Goal: Navigation & Orientation: Find specific page/section

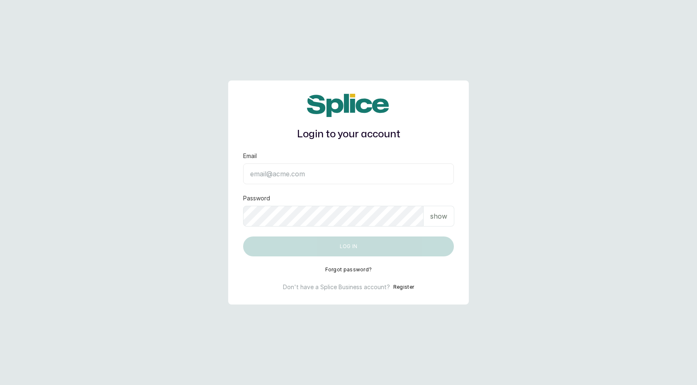
click at [359, 169] on input "Email" at bounding box center [348, 173] width 211 height 21
type input "[EMAIL_ADDRESS][DOMAIN_NAME]"
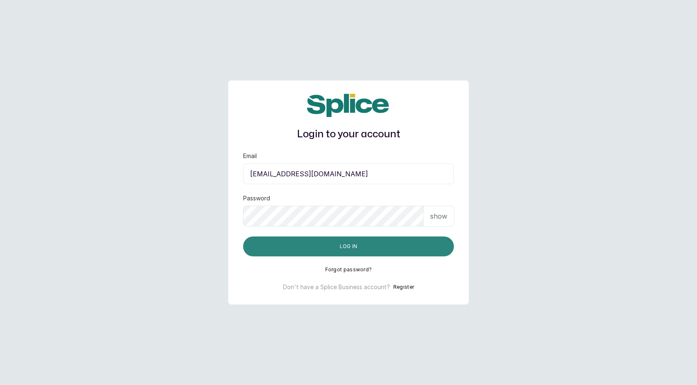
click at [353, 244] on button "Log in" at bounding box center [348, 246] width 211 height 20
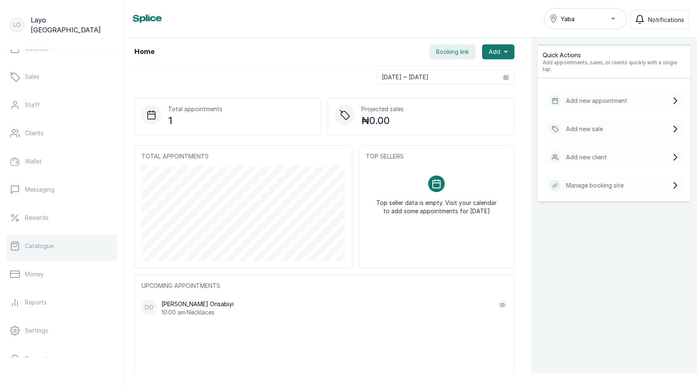
scroll to position [92, 0]
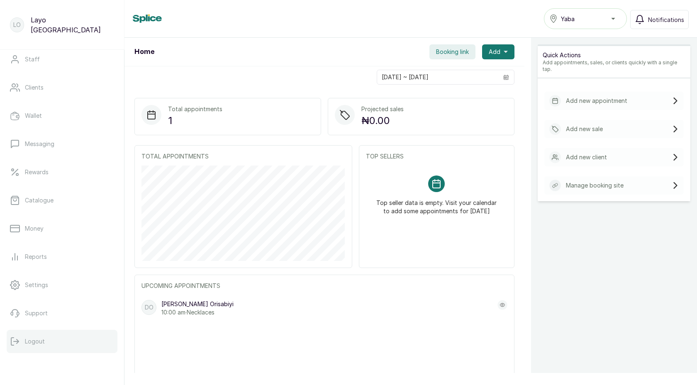
click at [41, 337] on p "Logout" at bounding box center [35, 341] width 20 height 8
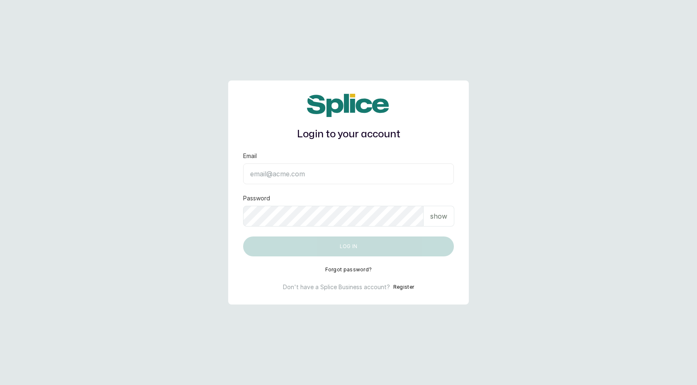
click at [292, 174] on input "Email" at bounding box center [348, 173] width 211 height 21
click at [415, 174] on input "Email" at bounding box center [348, 173] width 211 height 21
type input "[EMAIL_ADDRESS][DOMAIN_NAME]"
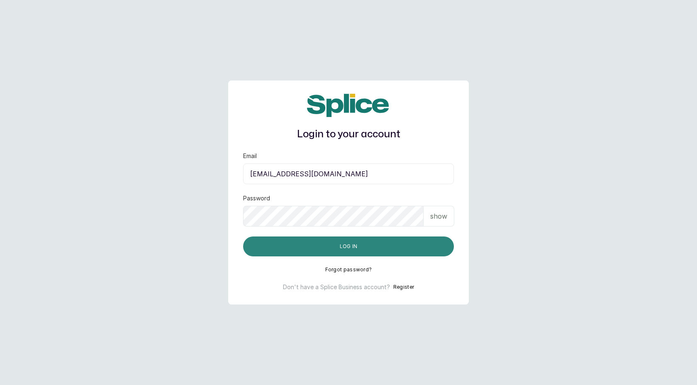
click at [329, 246] on button "Log in" at bounding box center [348, 246] width 211 height 20
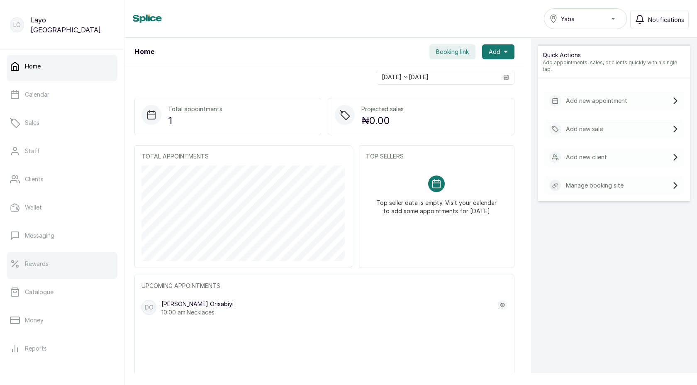
click at [37, 260] on p "Rewards" at bounding box center [37, 264] width 24 height 8
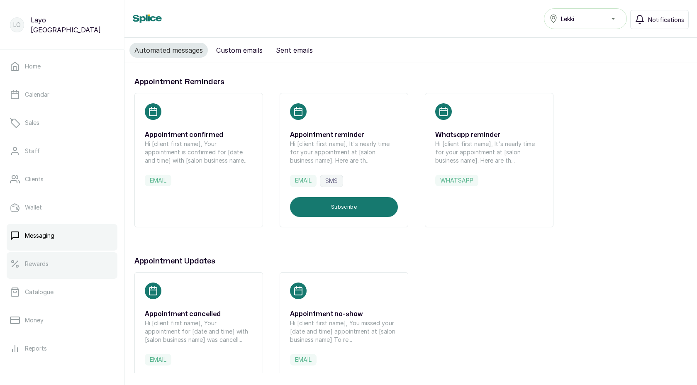
click at [44, 263] on p "Rewards" at bounding box center [37, 264] width 24 height 8
